Goal: Information Seeking & Learning: Understand process/instructions

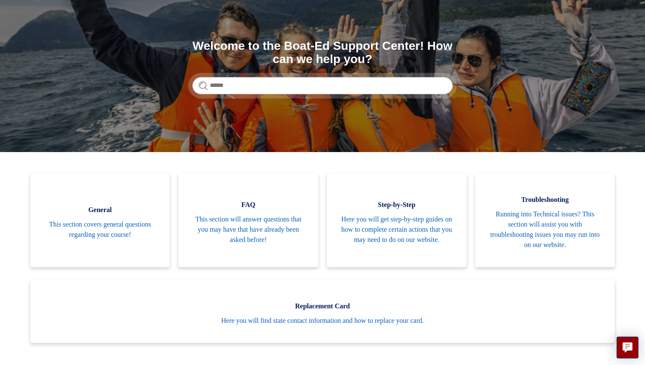
scroll to position [120, 0]
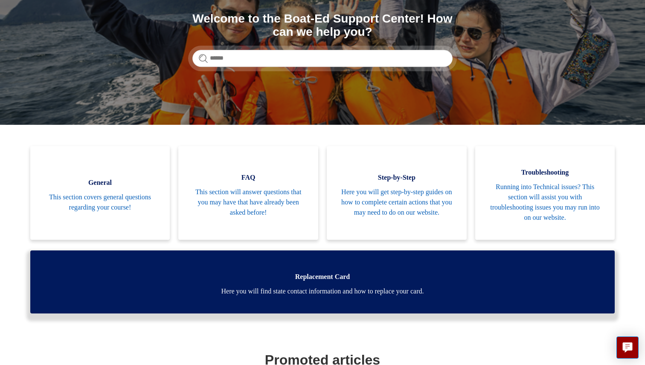
click at [396, 265] on link "Replacement Card Here you will find state contact information and how to replac…" at bounding box center [322, 282] width 585 height 63
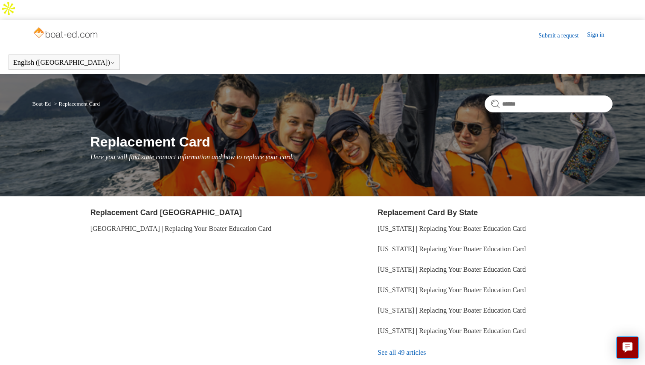
scroll to position [45, 0]
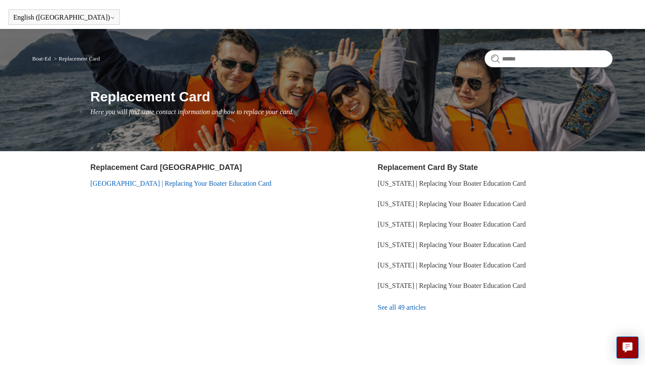
click at [216, 180] on link "[GEOGRAPHIC_DATA] | Replacing Your Boater Education Card" at bounding box center [180, 183] width 181 height 7
click at [405, 296] on link "See all 49 articles" at bounding box center [494, 307] width 235 height 23
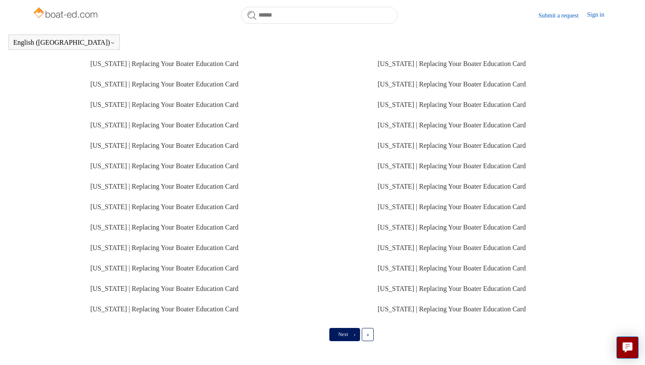
scroll to position [180, 0]
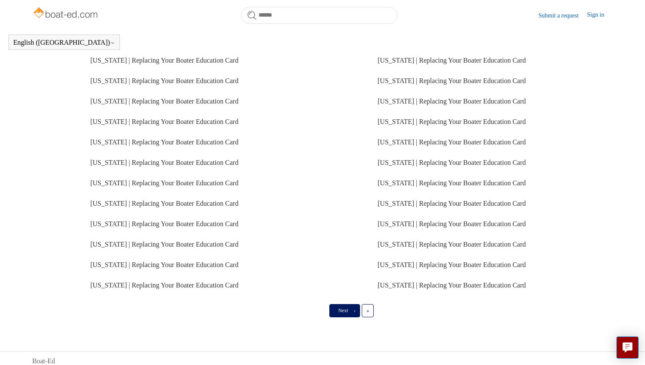
click at [348, 313] on link "Next ›" at bounding box center [344, 310] width 31 height 13
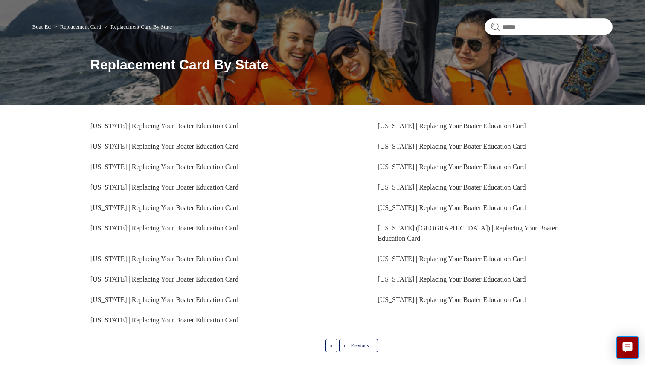
scroll to position [87, 0]
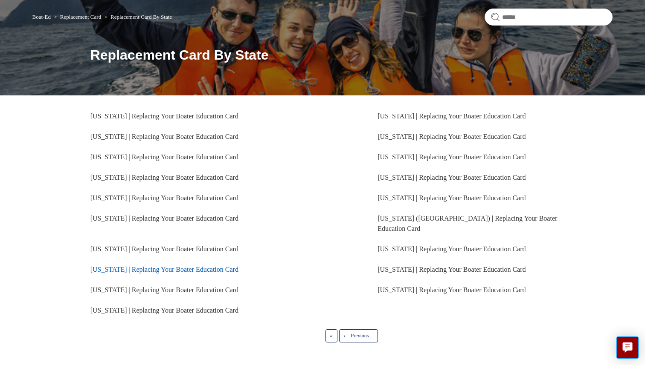
click at [206, 266] on link "[US_STATE] | Replacing Your Boater Education Card" at bounding box center [164, 269] width 148 height 7
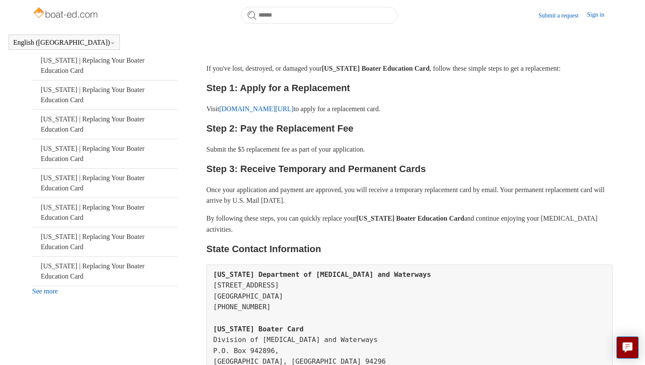
scroll to position [154, 0]
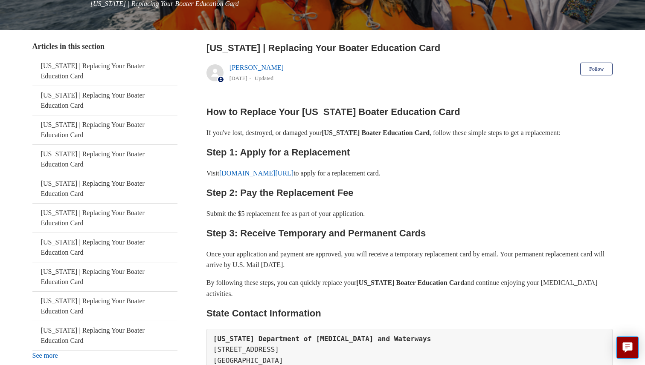
click at [289, 170] on link "californiaboatercard.com/replacement" at bounding box center [256, 173] width 74 height 7
